Goal: Information Seeking & Learning: Understand process/instructions

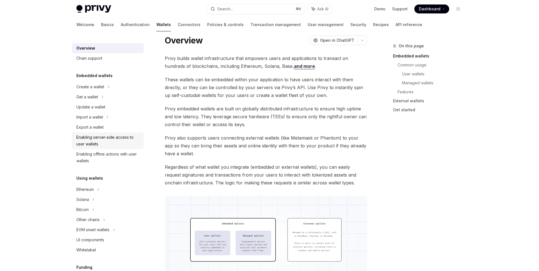
click at [84, 138] on div "Enabling server-side access to user wallets" at bounding box center [108, 140] width 64 height 13
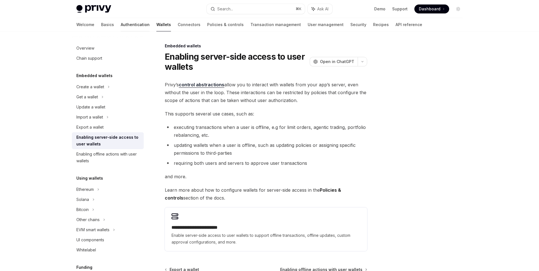
click at [121, 24] on link "Authentication" at bounding box center [135, 24] width 29 height 13
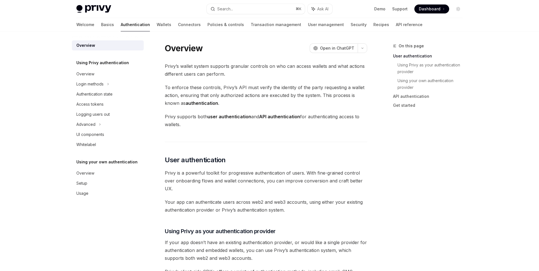
click at [124, 26] on div "Welcome Basics Authentication Wallets Connectors Policies & controls Transactio…" at bounding box center [249, 24] width 346 height 13
click at [157, 26] on link "Wallets" at bounding box center [164, 24] width 15 height 13
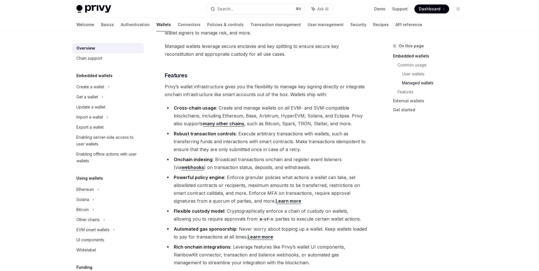
scroll to position [587, 0]
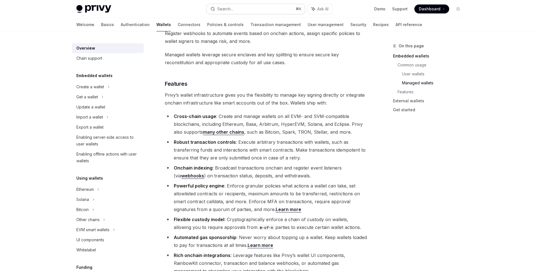
click at [266, 7] on button "Search... ⌘ K" at bounding box center [256, 9] width 98 height 10
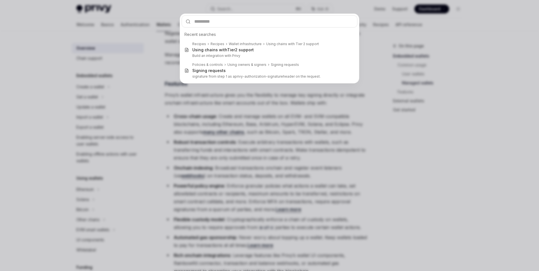
click at [89, 20] on div "Recent searches Recipes Recipes Wallet infrastructure Using chains with Tier 2 …" at bounding box center [269, 135] width 539 height 271
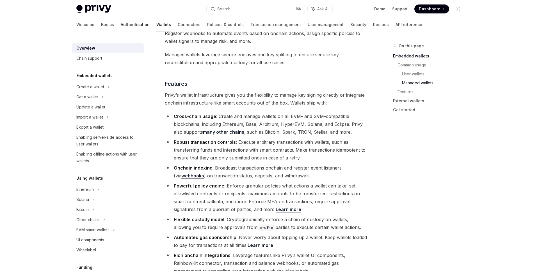
click at [121, 24] on link "Authentication" at bounding box center [135, 24] width 29 height 13
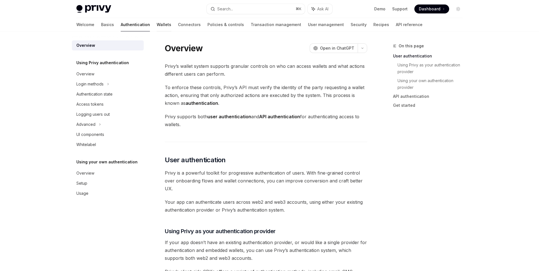
click at [157, 25] on link "Wallets" at bounding box center [164, 24] width 15 height 13
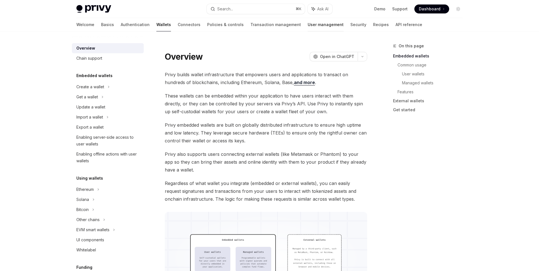
click at [308, 25] on link "User management" at bounding box center [326, 24] width 36 height 13
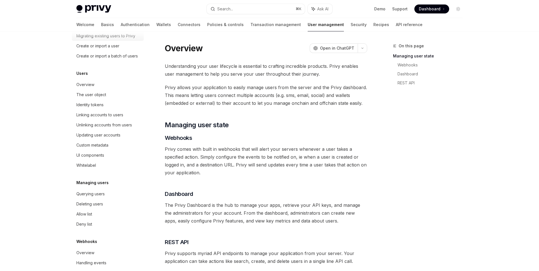
scroll to position [46, 0]
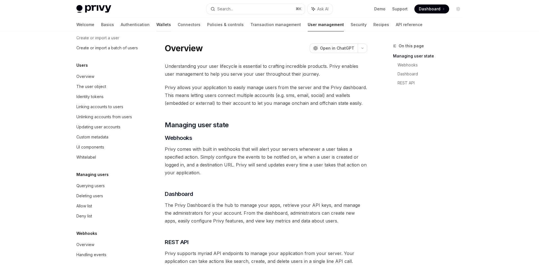
click at [156, 25] on link "Wallets" at bounding box center [163, 24] width 15 height 13
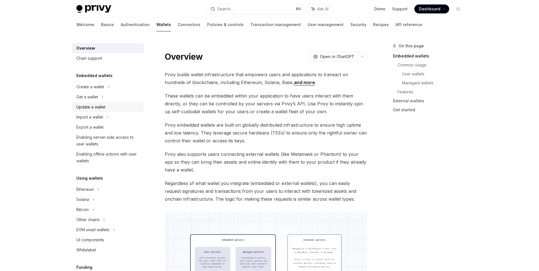
click at [99, 104] on div "Update a wallet" at bounding box center [90, 107] width 29 height 7
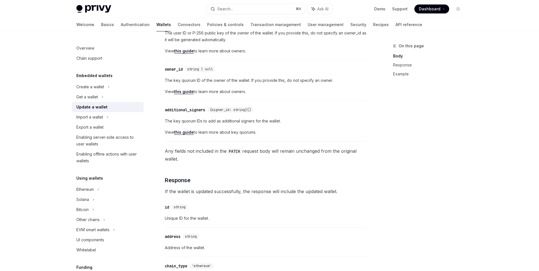
scroll to position [221, 0]
click at [133, 137] on div "Enabling server-side access to user wallets" at bounding box center [108, 140] width 64 height 13
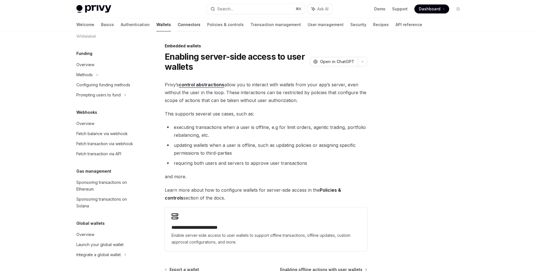
click at [178, 25] on link "Connectors" at bounding box center [189, 24] width 23 height 13
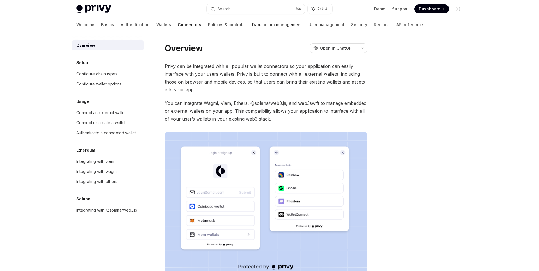
click at [251, 25] on link "Transaction management" at bounding box center [276, 24] width 51 height 13
type textarea "*"
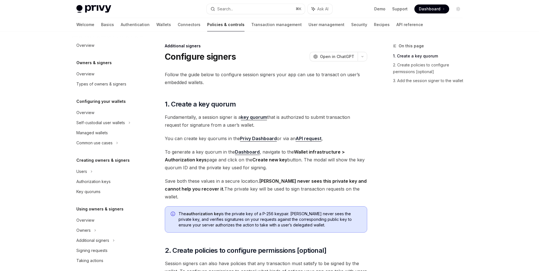
scroll to position [120, 0]
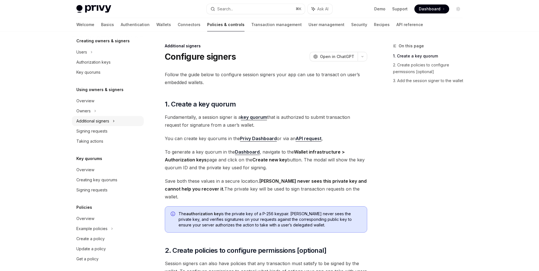
click at [97, 123] on div "Additional signers" at bounding box center [92, 121] width 33 height 7
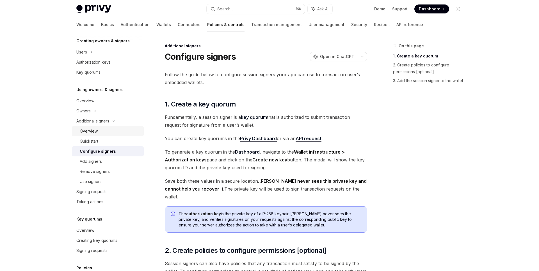
click at [92, 130] on div "Overview" at bounding box center [89, 131] width 18 height 7
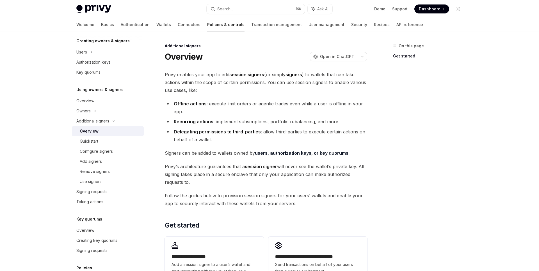
click at [395, 123] on div "On this page Get started" at bounding box center [424, 157] width 85 height 229
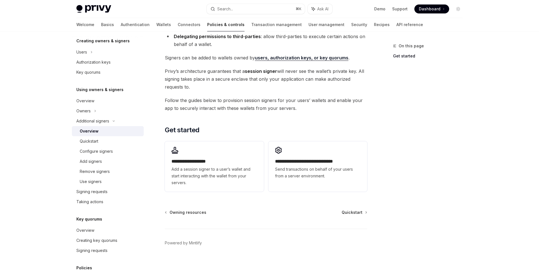
scroll to position [102, 0]
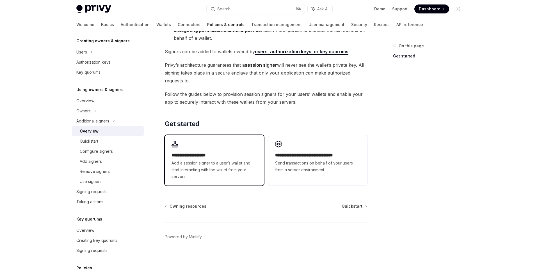
click at [201, 168] on span "Add a session signer to a user’s wallet and start interacting with the wallet f…" at bounding box center [213, 170] width 85 height 20
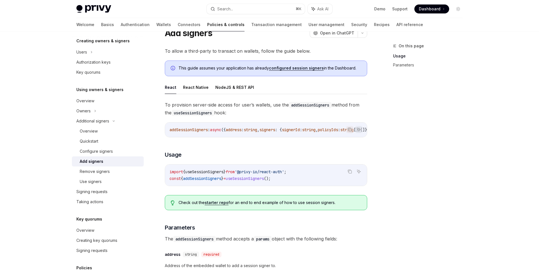
scroll to position [22, 0]
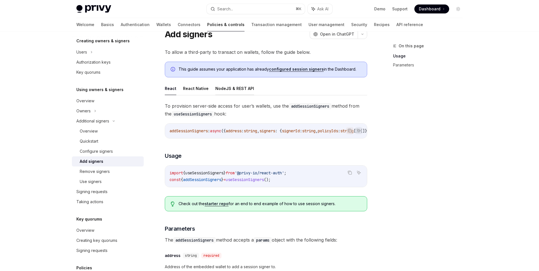
click at [239, 90] on button "NodeJS & REST API" at bounding box center [234, 88] width 39 height 13
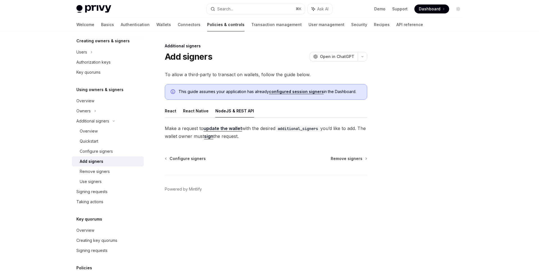
click at [223, 130] on link "update the wallet" at bounding box center [222, 129] width 38 height 6
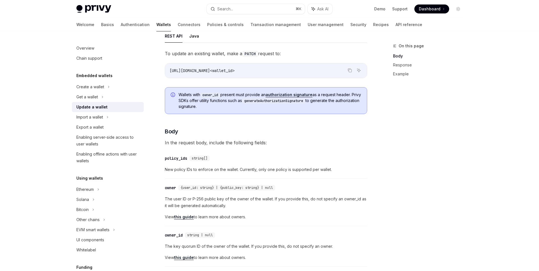
scroll to position [54, 0]
type textarea "*"
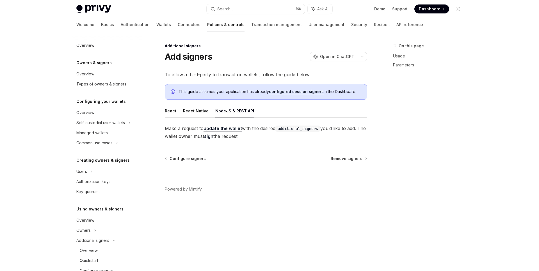
scroll to position [130, 0]
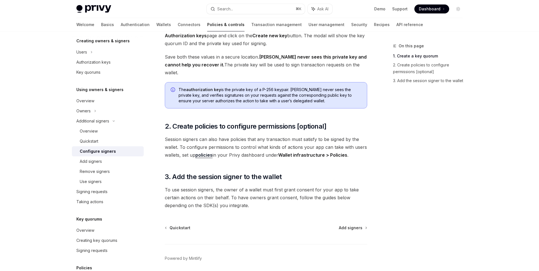
scroll to position [138, 0]
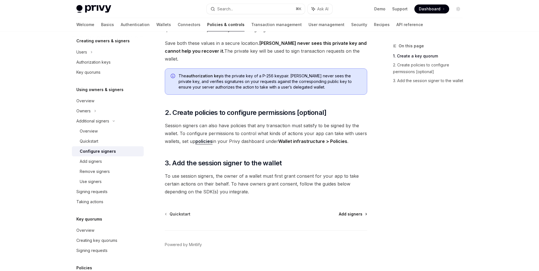
click at [357, 212] on span "Add signers" at bounding box center [351, 215] width 24 height 6
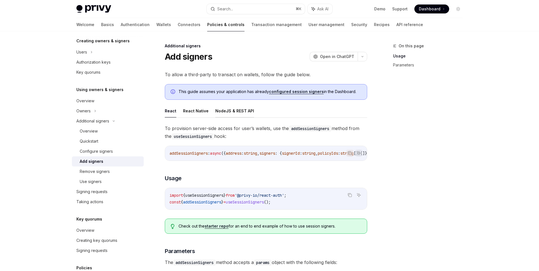
click at [246, 111] on button "NodeJS & REST API" at bounding box center [234, 110] width 39 height 13
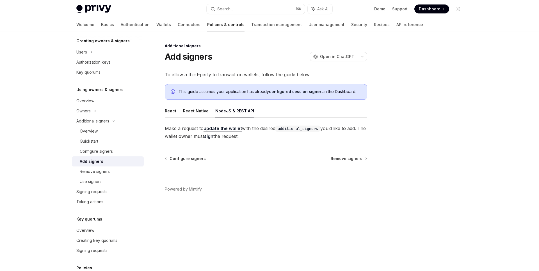
click at [231, 129] on link "update the wallet" at bounding box center [222, 129] width 38 height 6
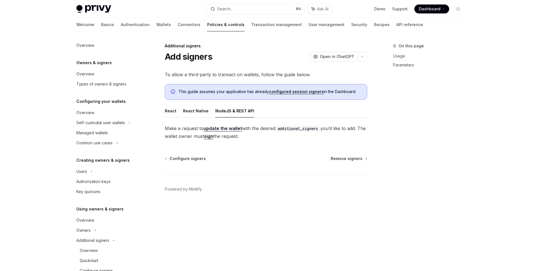
scroll to position [130, 0]
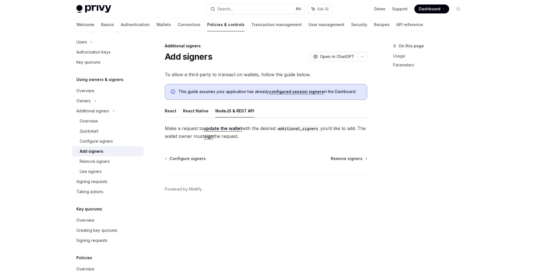
click at [222, 129] on link "update the wallet" at bounding box center [222, 129] width 38 height 6
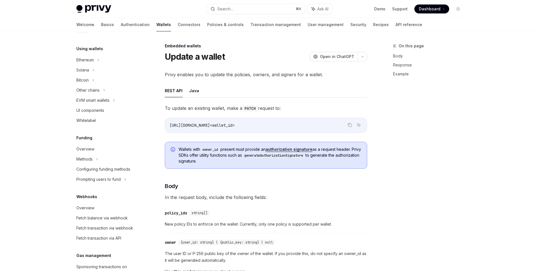
type textarea "*"
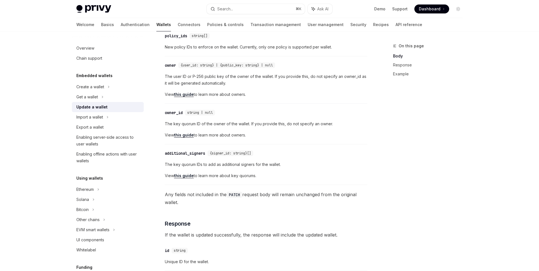
scroll to position [178, 0]
click at [193, 153] on div "additional_signers" at bounding box center [185, 153] width 40 height 6
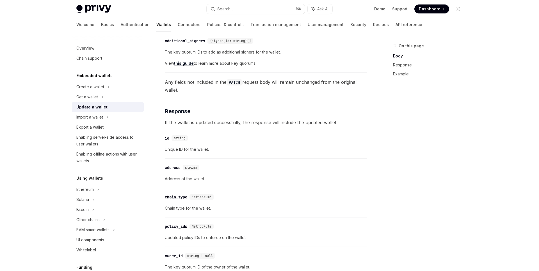
scroll to position [290, 0]
